Goal: Task Accomplishment & Management: Manage account settings

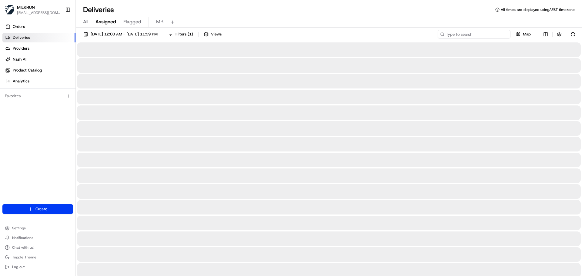
click at [492, 33] on input at bounding box center [473, 34] width 73 height 8
paste input "2a3f0c42-4c7a-4297-8d2a-8739768c2b8a"
type input "2a3f0c42-4c7a-4297-8d2a-8739768c2b8a"
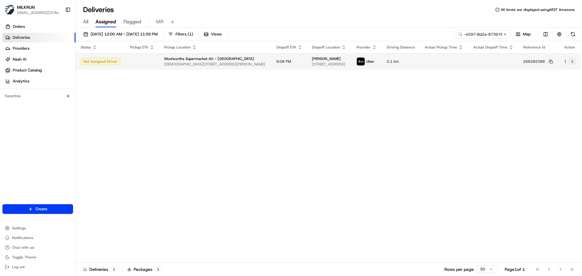
click at [573, 64] on button at bounding box center [571, 61] width 7 height 7
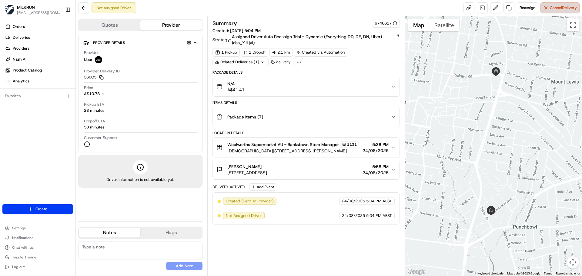
click at [553, 12] on button "Cancel Delivery" at bounding box center [559, 7] width 39 height 11
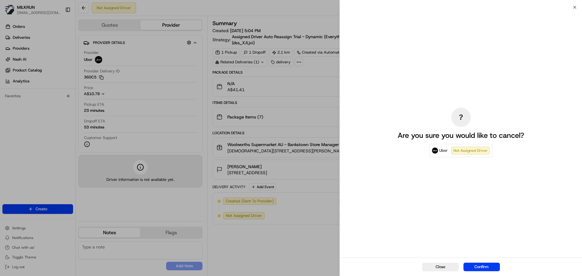
click at [497, 265] on button "Confirm" at bounding box center [481, 267] width 36 height 8
